Goal: Information Seeking & Learning: Learn about a topic

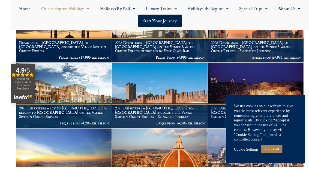
scroll to position [197, 0]
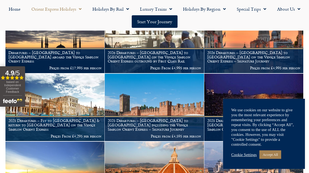
click at [263, 52] on h1 "2026 Departures – [GEOGRAPHIC_DATA] to [GEOGRAPHIC_DATA] on the Venice Simplon …" at bounding box center [253, 56] width 93 height 13
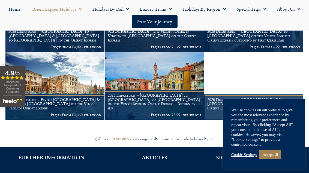
scroll to position [620, 0]
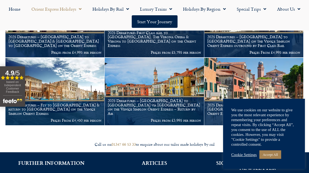
click at [274, 156] on link "Accept All" at bounding box center [270, 154] width 22 height 8
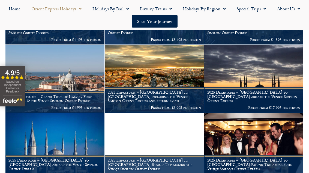
scroll to position [429, 0]
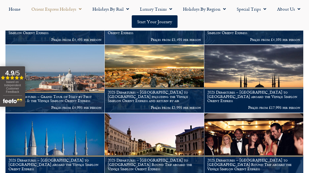
click at [284, 90] on h1 "2025 Departures – [GEOGRAPHIC_DATA] to [GEOGRAPHIC_DATA] aboard the Venice Simp…" at bounding box center [253, 96] width 93 height 13
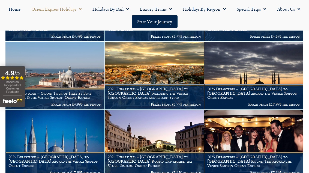
scroll to position [432, 0]
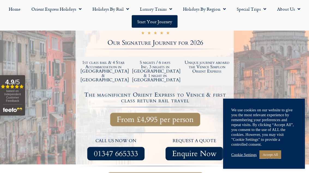
scroll to position [156, 0]
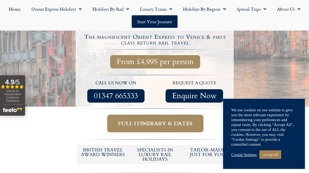
click at [169, 120] on span "Full itinerary & dates" at bounding box center [155, 123] width 74 height 7
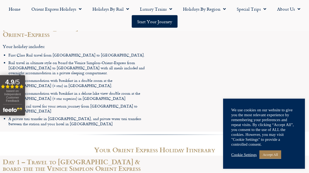
scroll to position [755, 0]
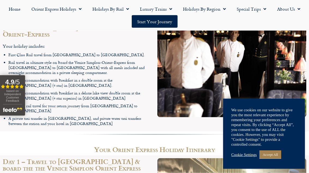
click at [281, 159] on link "Accept All" at bounding box center [270, 154] width 22 height 8
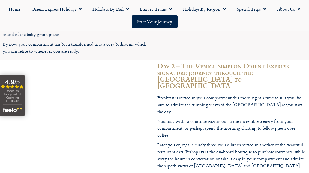
scroll to position [988, 0]
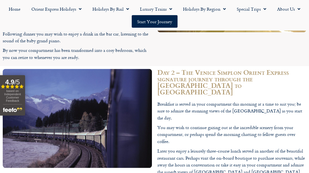
click at [285, 124] on p "You may wish to continue gazing out at the incredible scenery from your compart…" at bounding box center [231, 134] width 149 height 21
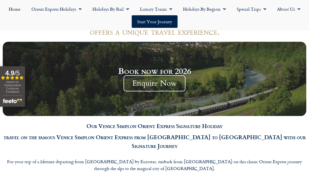
scroll to position [501, 0]
